Goal: Task Accomplishment & Management: Use online tool/utility

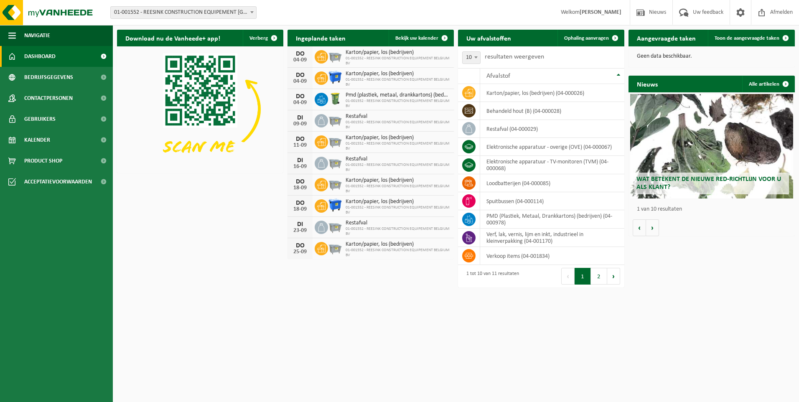
click at [663, 345] on html "Vestiging: 01-001552 - REESINK CONSTRUCTION EQUIPEMENT BELGIUM BV - OOSTENDE 01…" at bounding box center [399, 201] width 799 height 402
click at [473, 92] on icon at bounding box center [469, 93] width 8 height 8
click at [492, 91] on td "karton/papier, los (bedrijven) (04-000026)" at bounding box center [552, 93] width 144 height 18
click at [577, 41] on link "Ophaling aanvragen" at bounding box center [591, 38] width 66 height 17
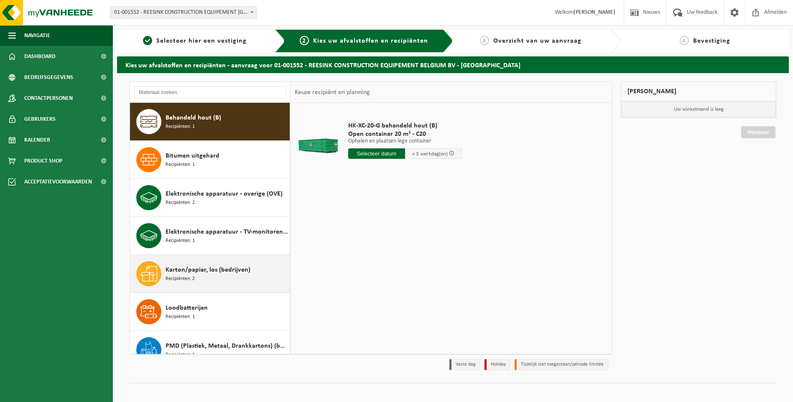
click at [240, 271] on span "Karton/papier, los (bedrijven)" at bounding box center [208, 270] width 85 height 10
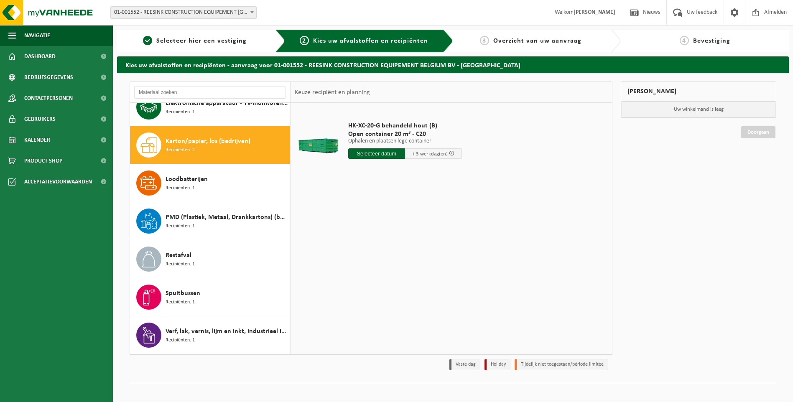
scroll to position [129, 0]
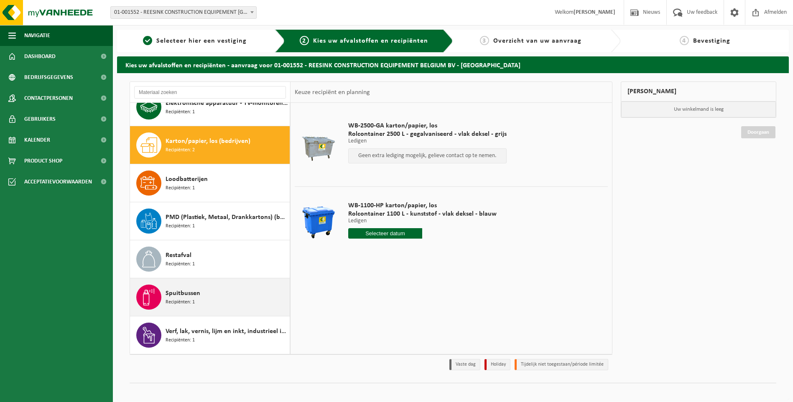
click at [232, 294] on div "Spuitbussen Recipiënten: 1" at bounding box center [227, 297] width 122 height 25
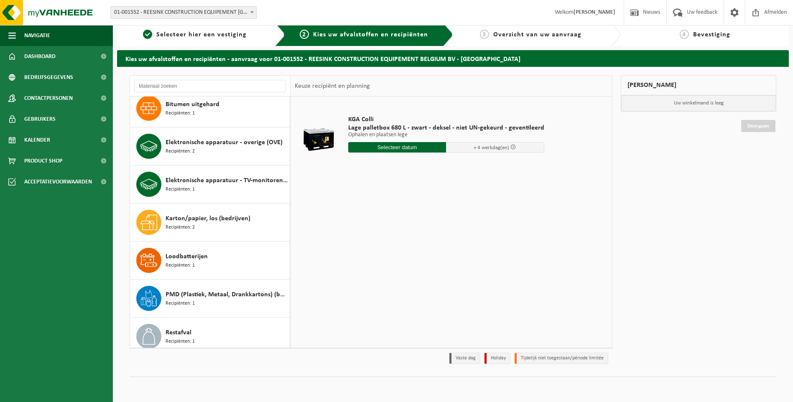
scroll to position [0, 0]
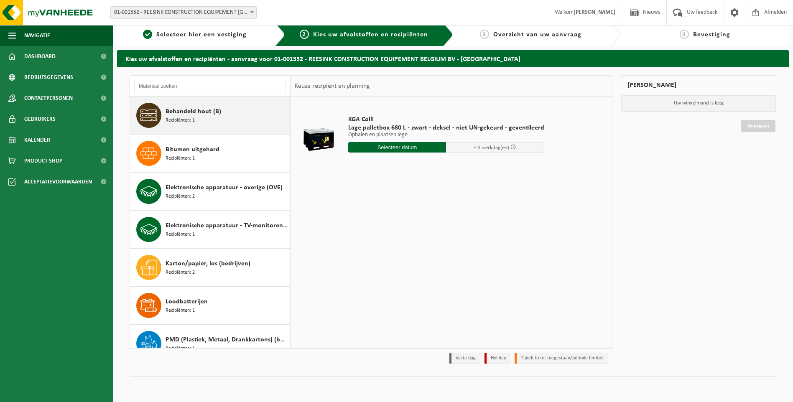
click at [188, 116] on span "Behandeld hout (B)" at bounding box center [194, 112] width 56 height 10
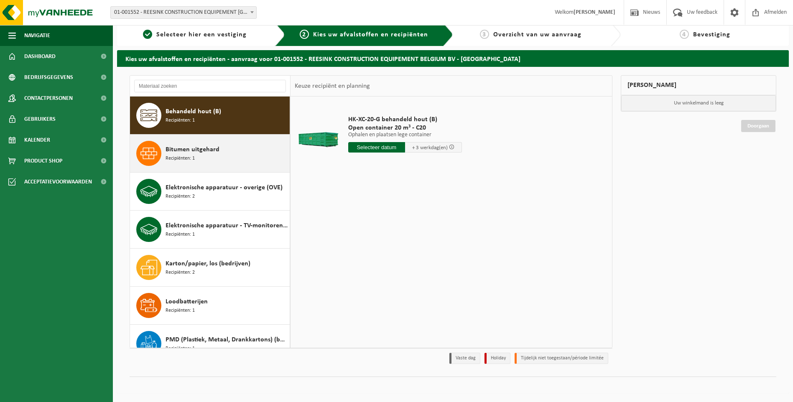
click at [187, 142] on div "Bitumen uitgehard Recipiënten: 1" at bounding box center [227, 153] width 122 height 25
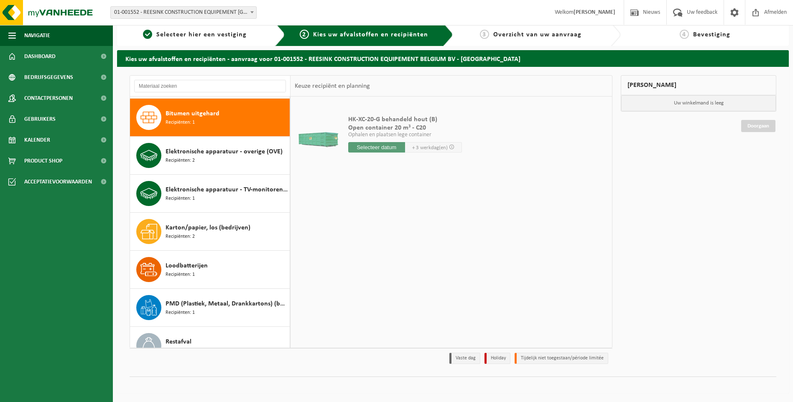
scroll to position [38, 0]
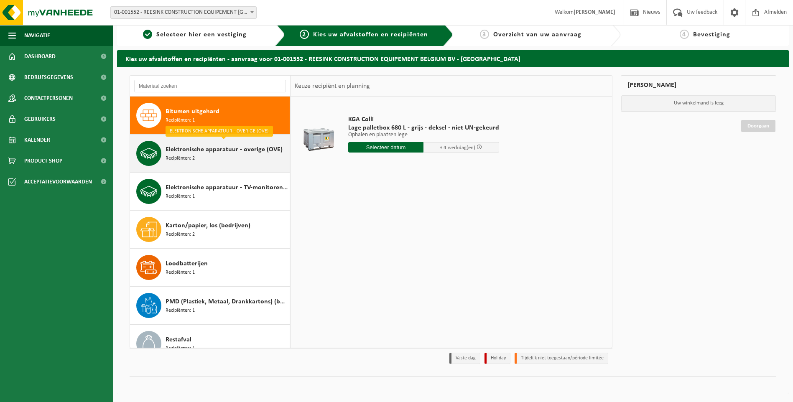
click at [185, 149] on span "Elektronische apparatuur - overige (OVE)" at bounding box center [224, 150] width 117 height 10
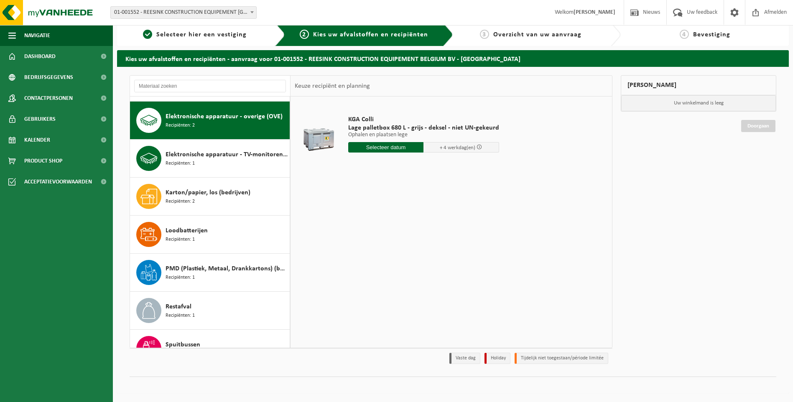
scroll to position [76, 0]
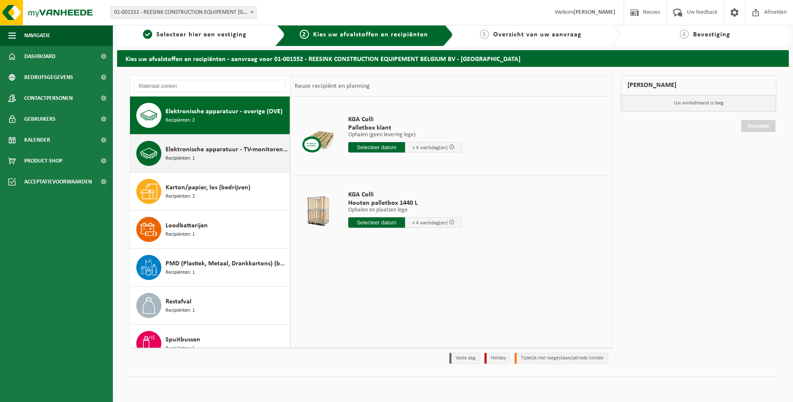
click at [185, 151] on span "Elektronische apparatuur - TV-monitoren (TVM)" at bounding box center [227, 150] width 122 height 10
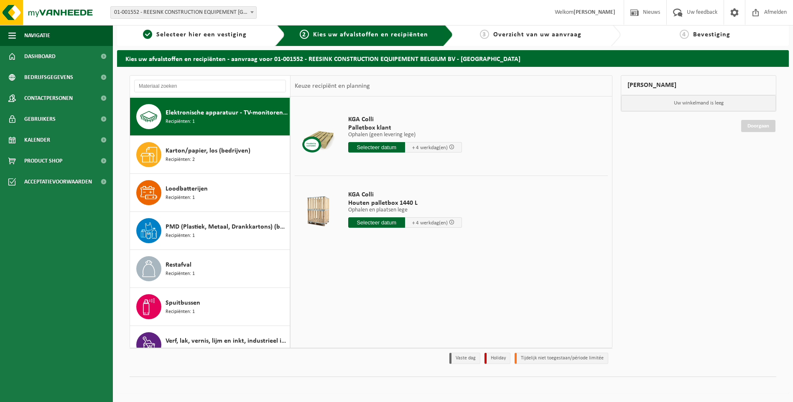
scroll to position [114, 0]
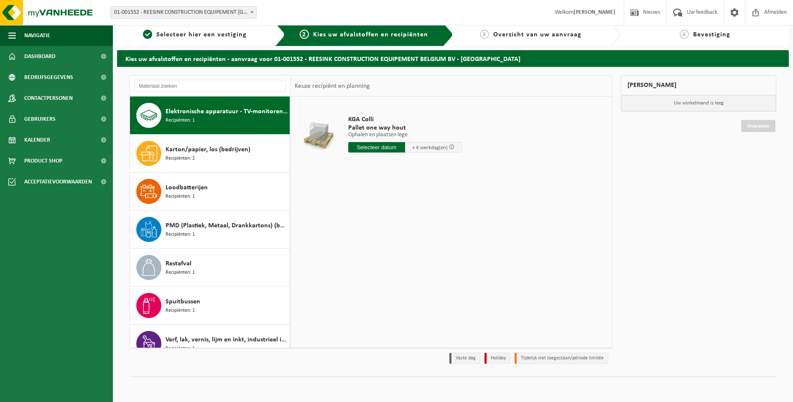
click at [185, 151] on span "Karton/papier, los (bedrijven)" at bounding box center [208, 150] width 85 height 10
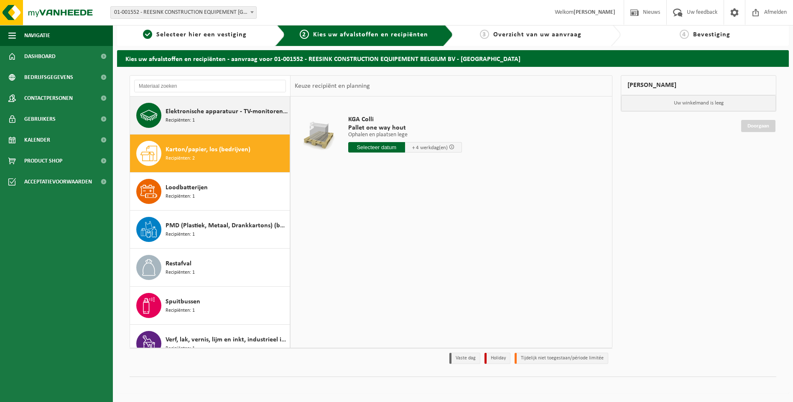
scroll to position [129, 0]
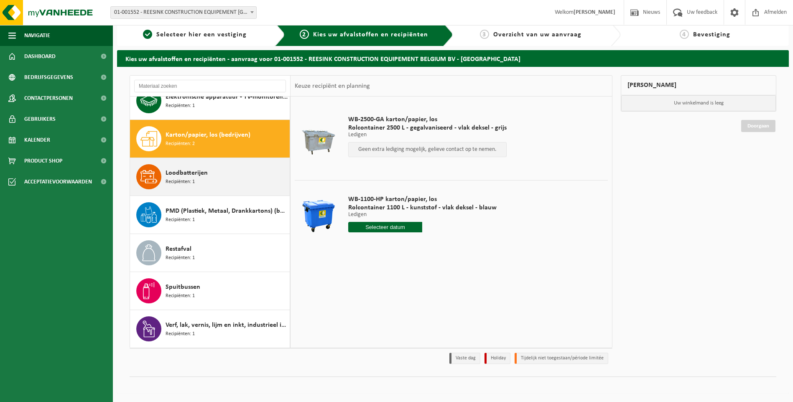
click at [183, 170] on span "Loodbatterijen" at bounding box center [187, 173] width 42 height 10
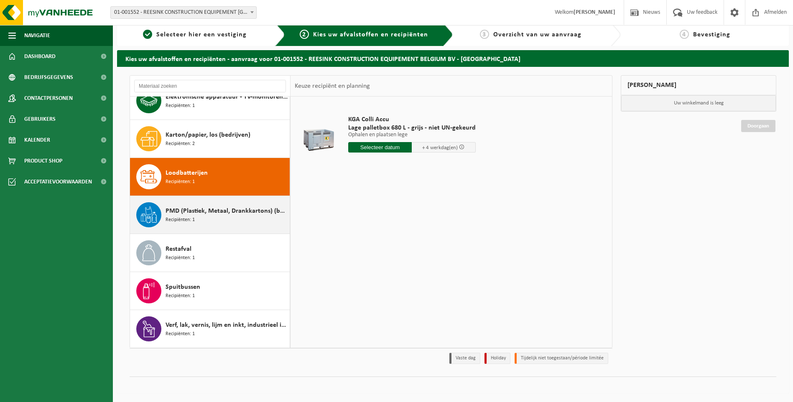
click at [186, 211] on span "PMD (Plastiek, Metaal, Drankkartons) (bedrijven)" at bounding box center [227, 211] width 122 height 10
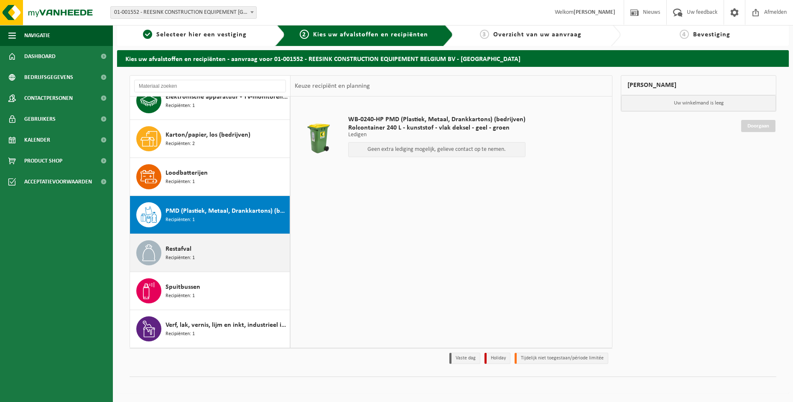
click at [181, 249] on span "Restafval" at bounding box center [179, 249] width 26 height 10
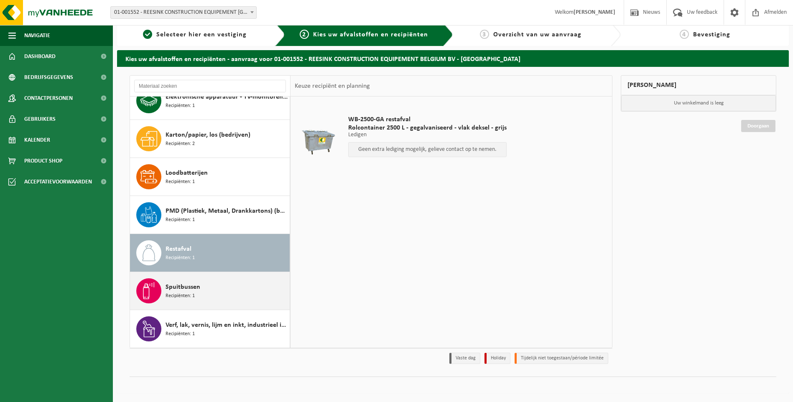
click at [199, 281] on div "Spuitbussen Recipiënten: 1" at bounding box center [227, 290] width 122 height 25
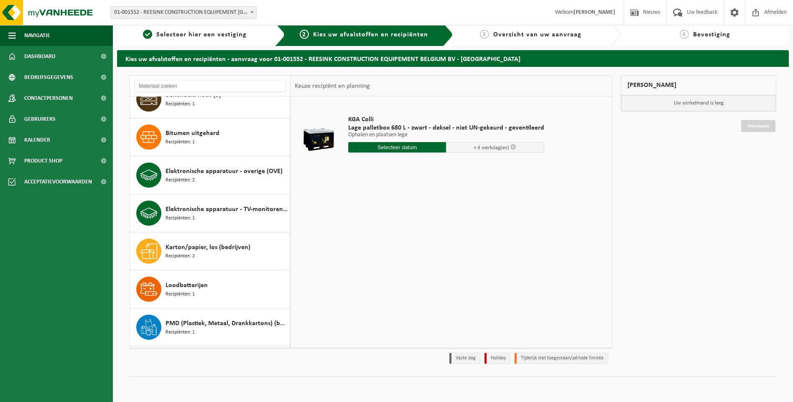
scroll to position [0, 0]
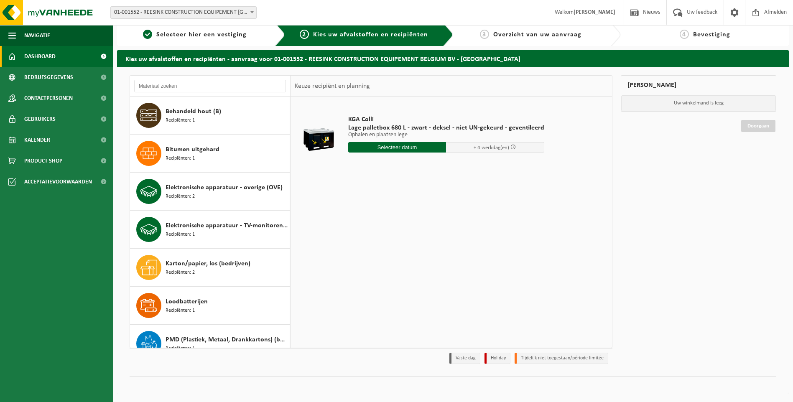
click at [63, 52] on link "Dashboard" at bounding box center [56, 56] width 113 height 21
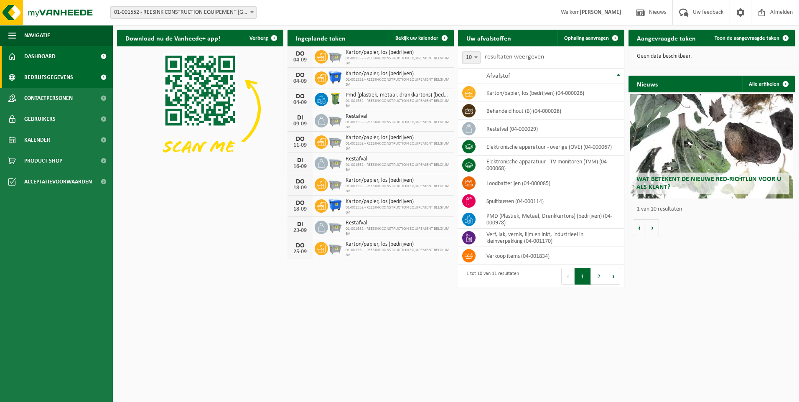
drag, startPoint x: 85, startPoint y: 69, endPoint x: 84, endPoint y: 81, distance: 11.8
click at [85, 69] on link "Bedrijfsgegevens" at bounding box center [56, 77] width 113 height 21
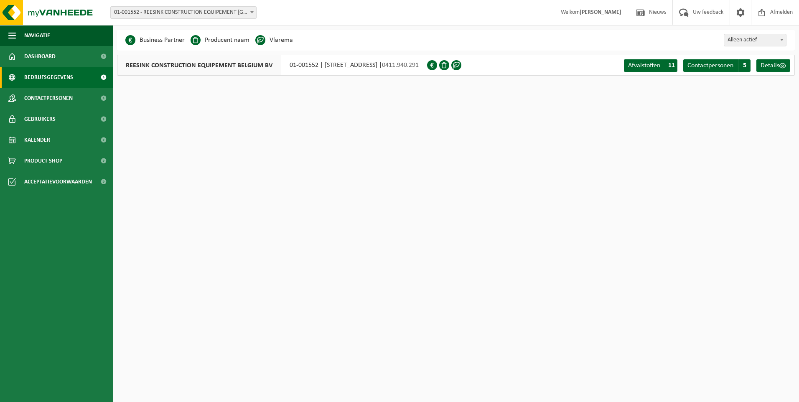
click at [81, 95] on link "Contactpersonen" at bounding box center [56, 98] width 113 height 21
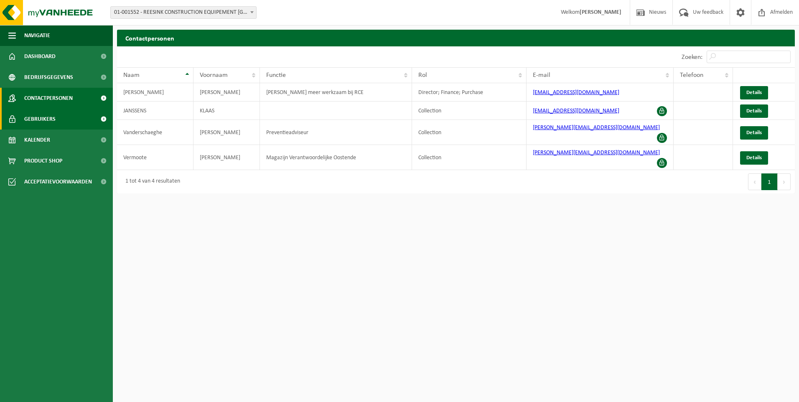
click at [79, 113] on link "Gebruikers" at bounding box center [56, 119] width 113 height 21
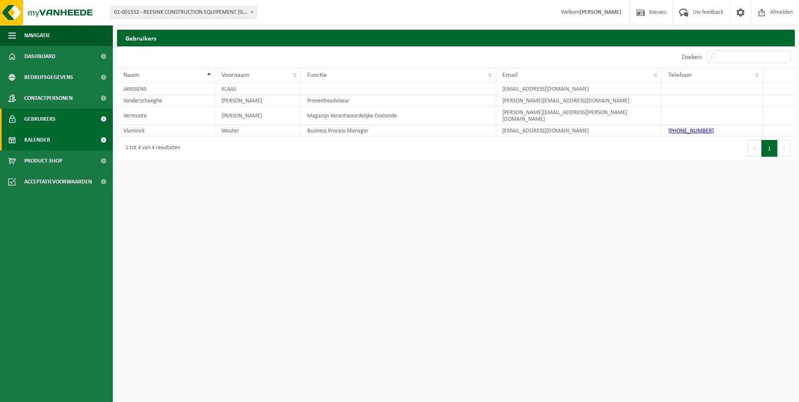
click at [62, 140] on link "Kalender" at bounding box center [56, 140] width 113 height 21
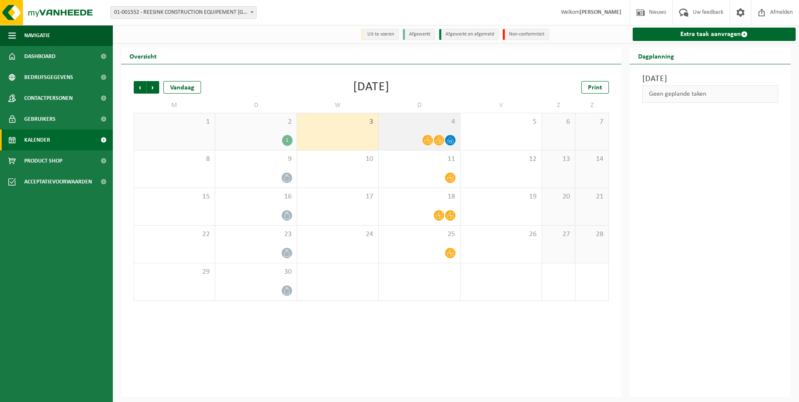
click at [429, 140] on icon at bounding box center [427, 140] width 7 height 7
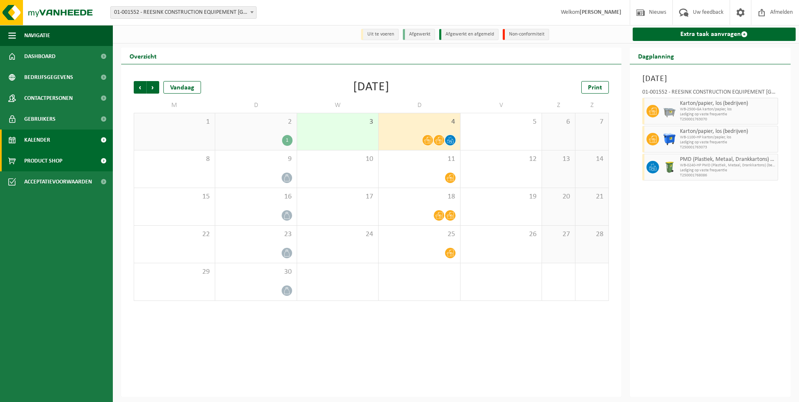
click at [69, 160] on link "Product Shop" at bounding box center [56, 161] width 113 height 21
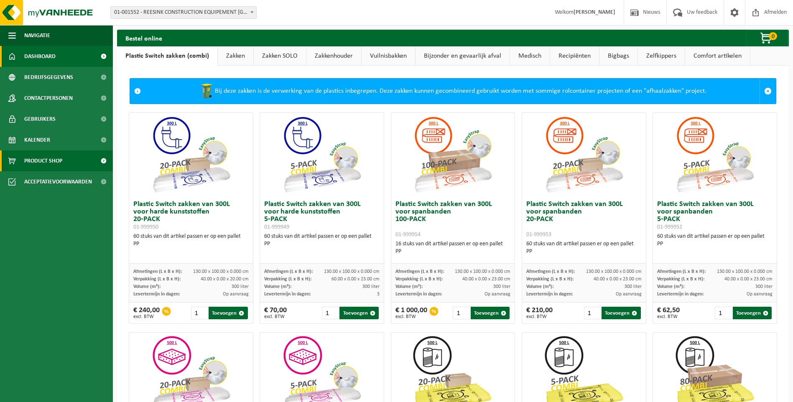
click at [70, 56] on link "Dashboard" at bounding box center [56, 56] width 113 height 21
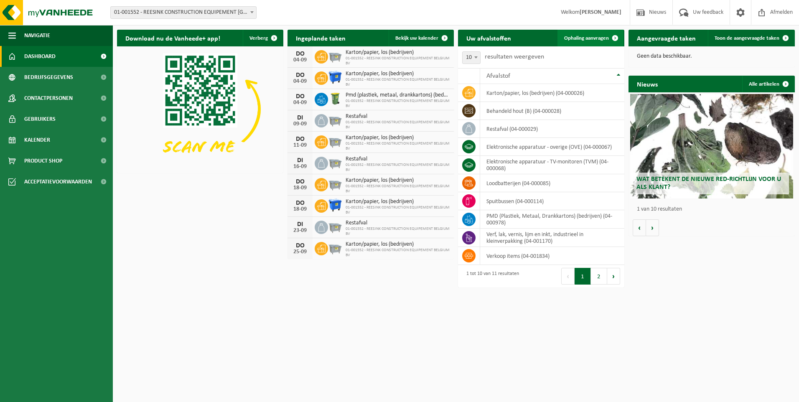
click at [572, 32] on link "Ophaling aanvragen" at bounding box center [591, 38] width 66 height 17
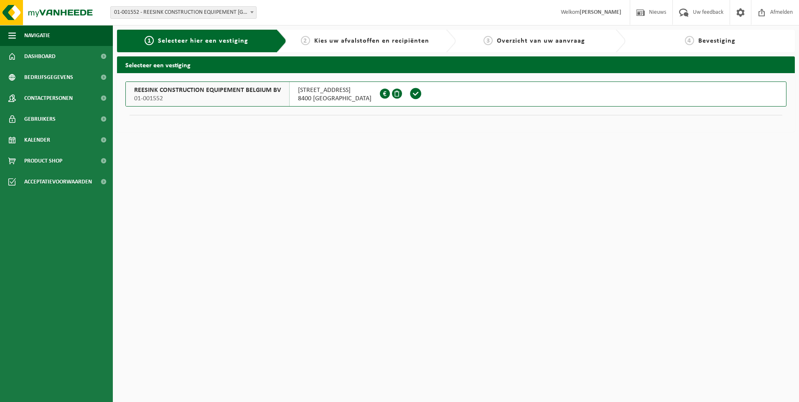
click at [252, 89] on span "REESINK CONSTRUCTION EQUIPEMENT BELGIUM BV" at bounding box center [207, 90] width 147 height 8
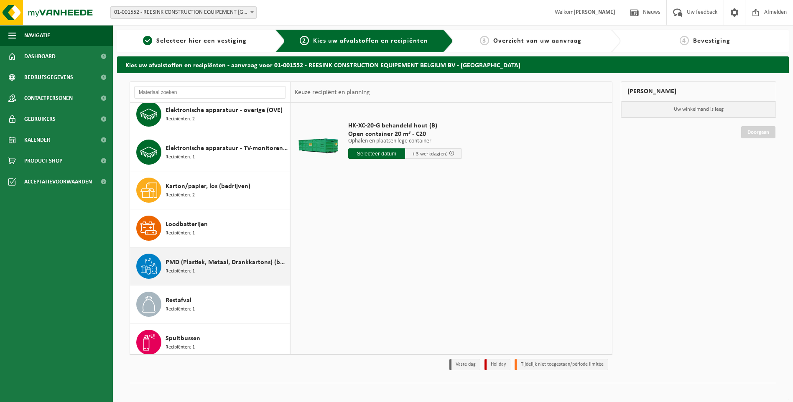
click at [229, 254] on div "PMD (Plastiek, Metaal, Drankkartons) (bedrijven) Recipiënten: 1" at bounding box center [227, 266] width 122 height 25
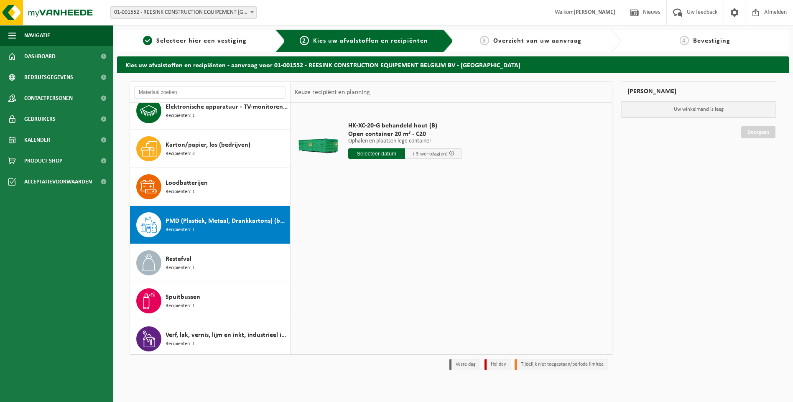
scroll to position [129, 0]
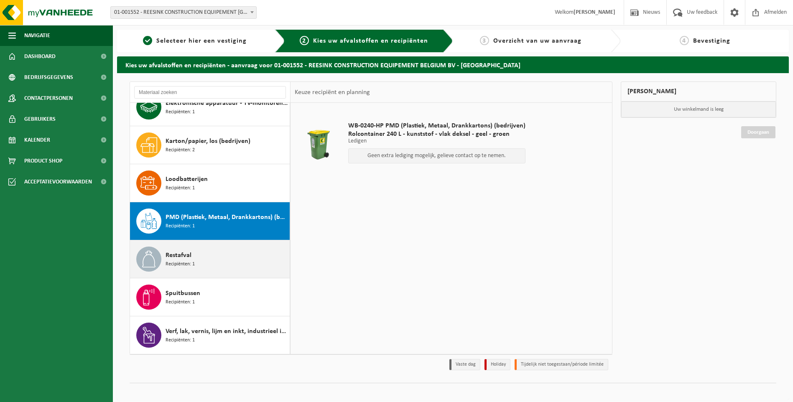
click at [210, 255] on div "Restafval Recipiënten: 1" at bounding box center [227, 259] width 122 height 25
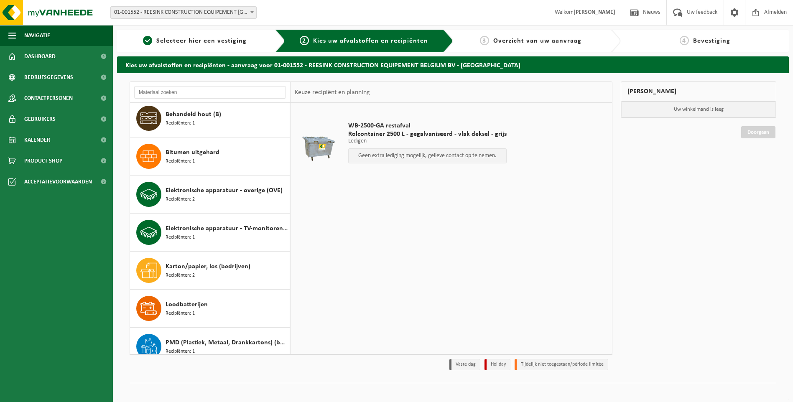
scroll to position [0, 0]
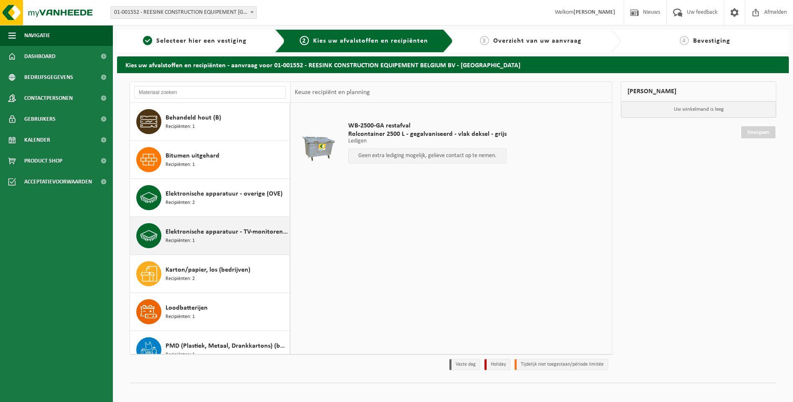
click at [188, 235] on span "Elektronische apparatuur - TV-monitoren (TVM)" at bounding box center [227, 232] width 122 height 10
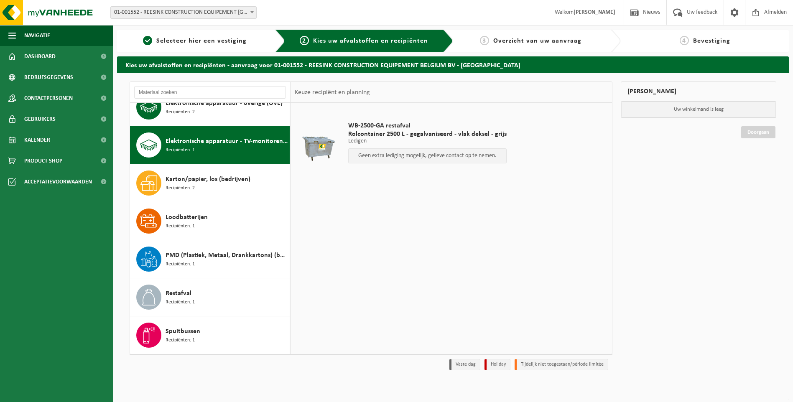
scroll to position [114, 0]
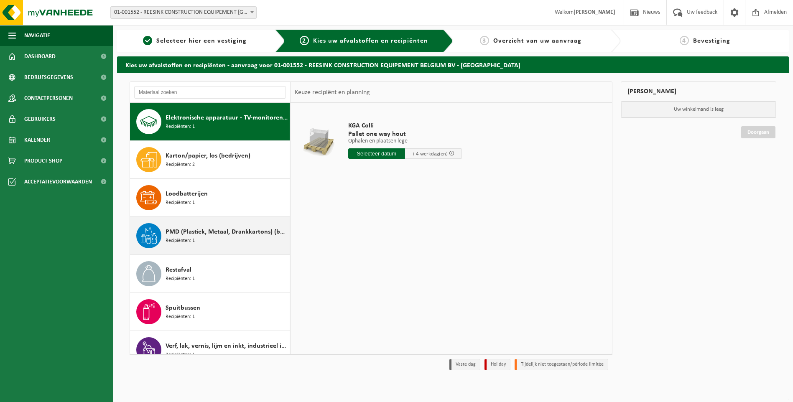
click at [196, 238] on div "PMD (Plastiek, Metaal, Drankkartons) (bedrijven) Recipiënten: 1" at bounding box center [227, 235] width 122 height 25
